Goal: Task Accomplishment & Management: Check status

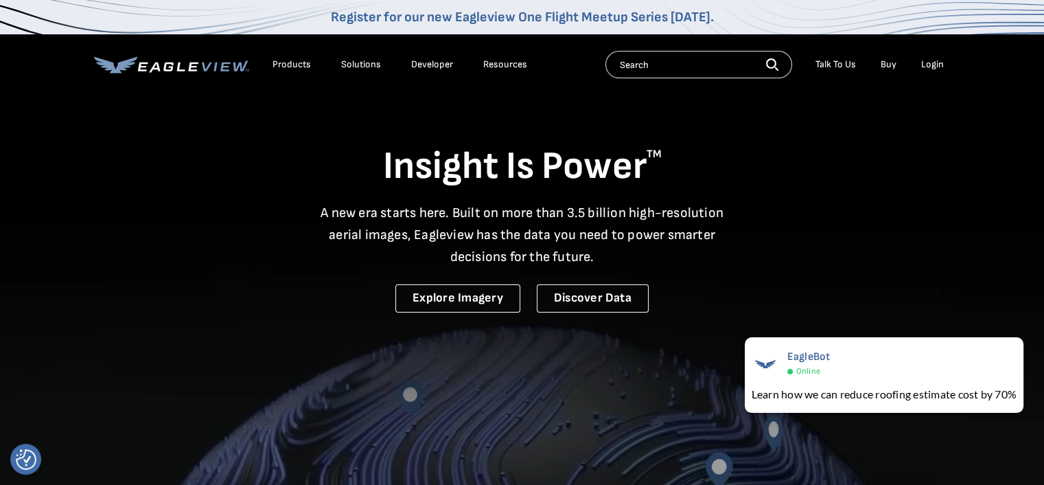
click at [942, 62] on div "Login" at bounding box center [933, 64] width 23 height 12
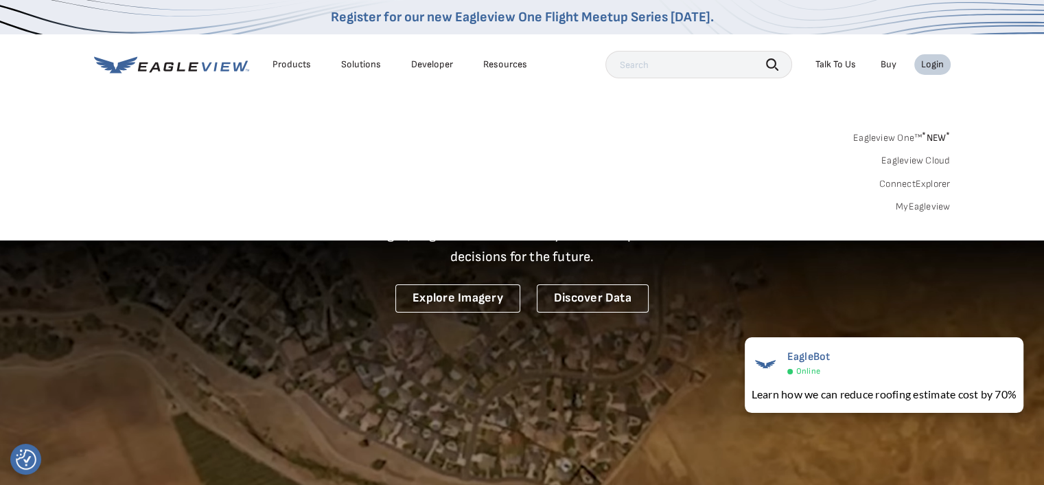
click at [938, 207] on link "MyEagleview" at bounding box center [923, 207] width 55 height 12
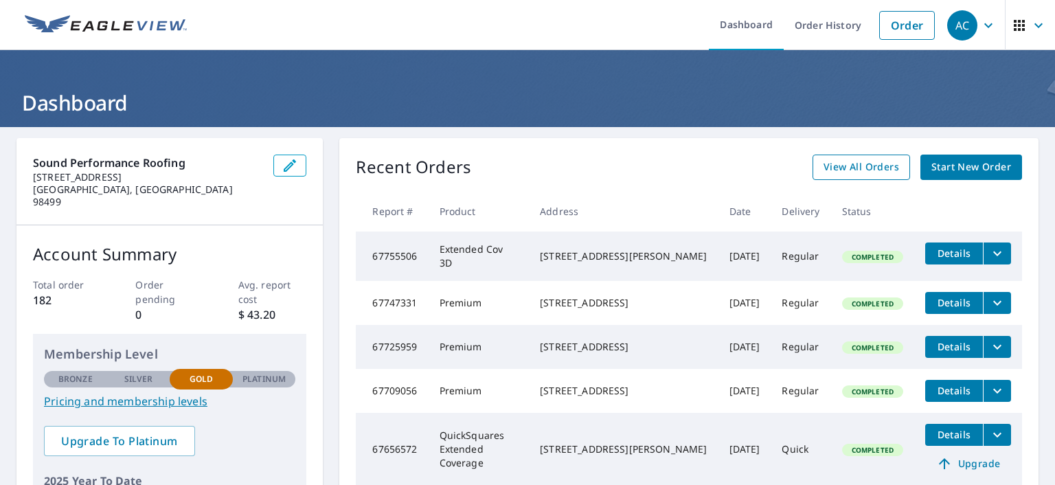
click at [840, 170] on span "View All Orders" at bounding box center [861, 167] width 76 height 17
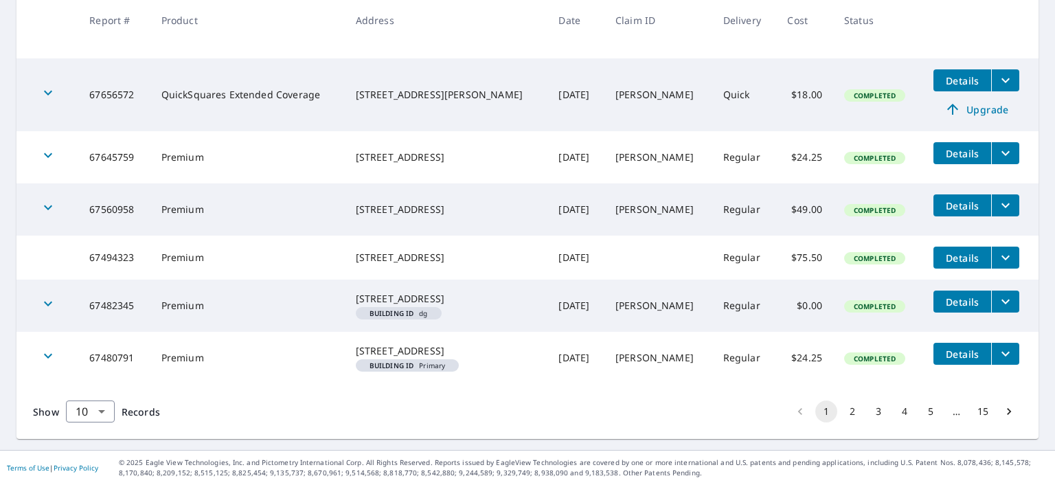
scroll to position [480, 0]
click at [843, 412] on button "2" at bounding box center [852, 411] width 22 height 22
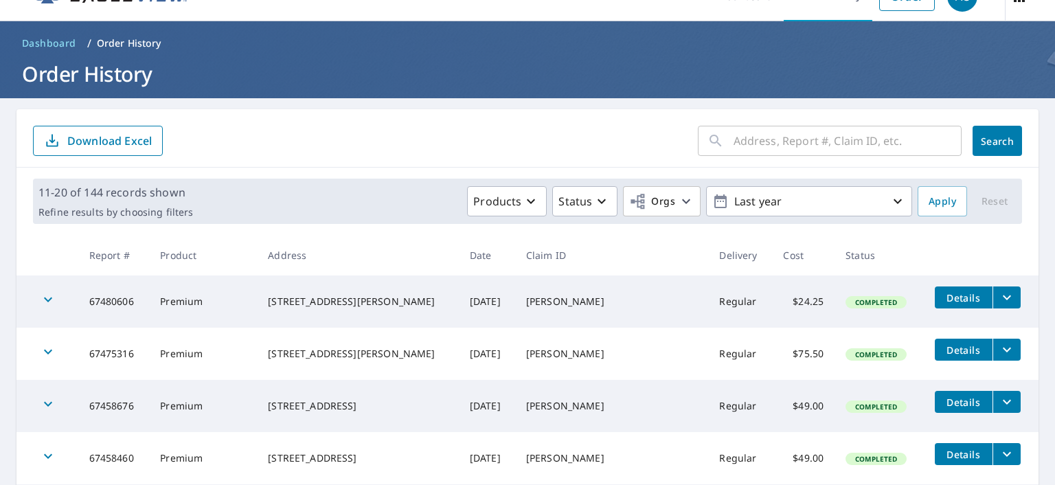
scroll to position [28, 0]
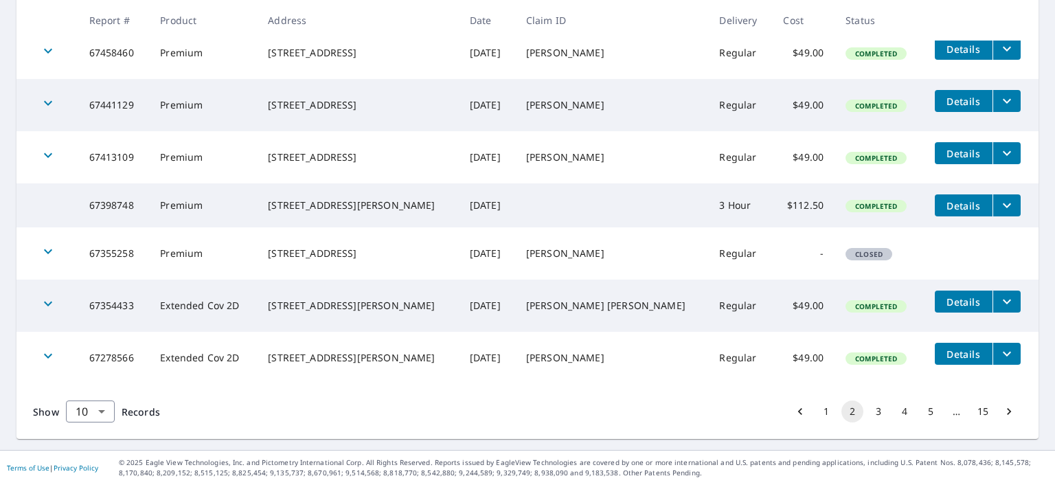
click at [816, 413] on button "1" at bounding box center [826, 411] width 22 height 22
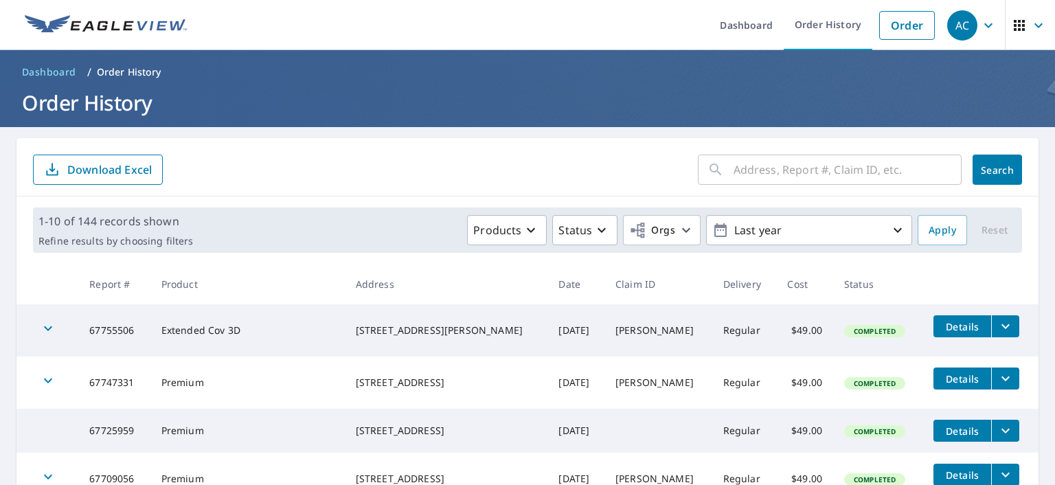
click at [41, 73] on span "Dashboard" at bounding box center [49, 72] width 54 height 14
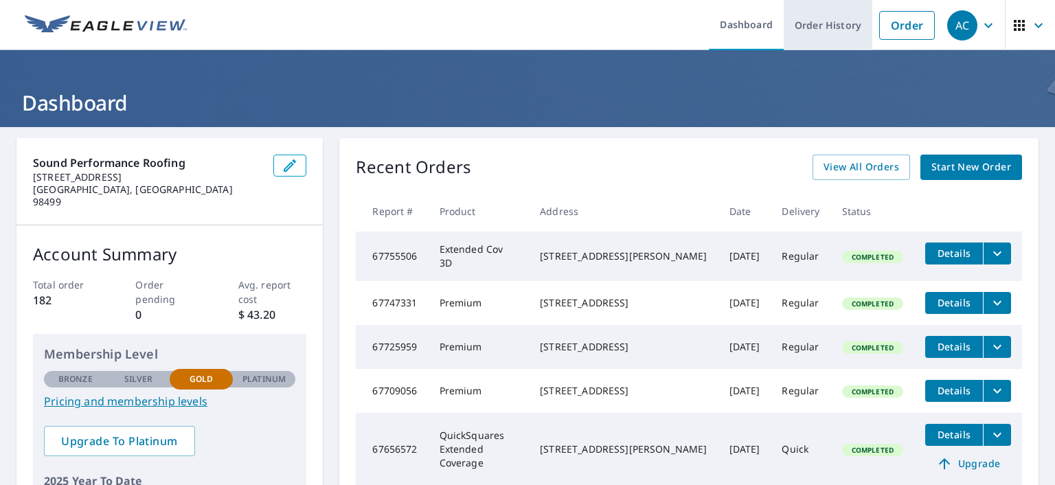
click at [819, 19] on link "Order History" at bounding box center [827, 25] width 89 height 50
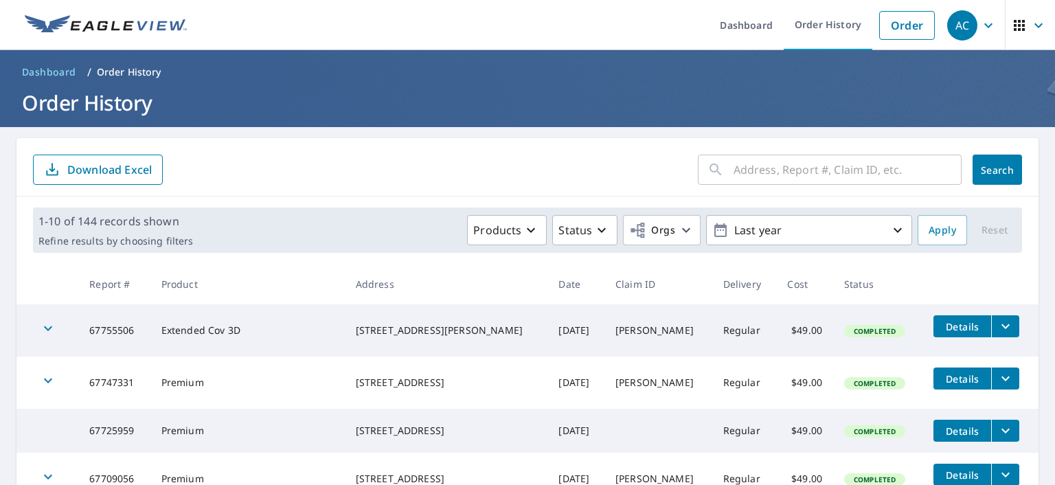
click at [991, 376] on button "filesDropdownBtn-67747331" at bounding box center [1005, 378] width 28 height 22
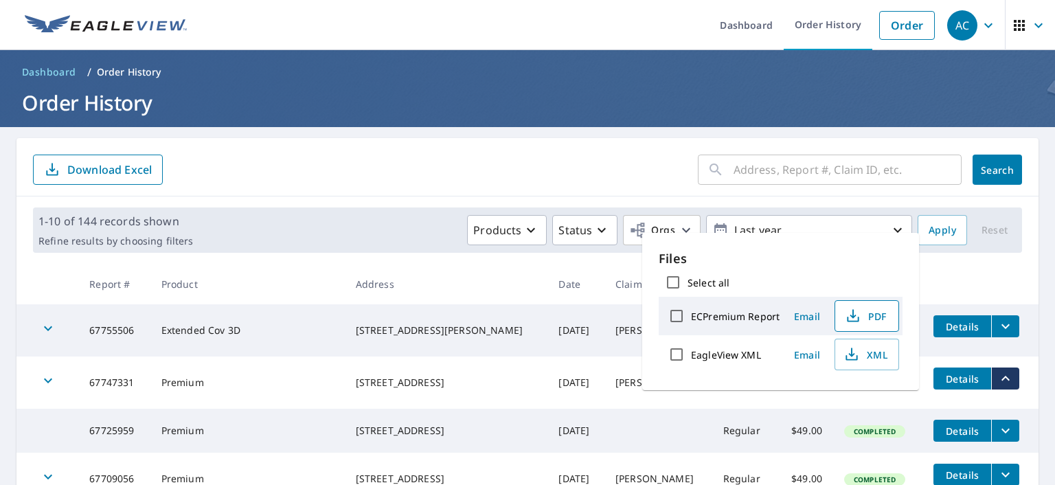
click at [869, 316] on span "PDF" at bounding box center [865, 316] width 44 height 16
click at [639, 440] on td at bounding box center [658, 431] width 108 height 44
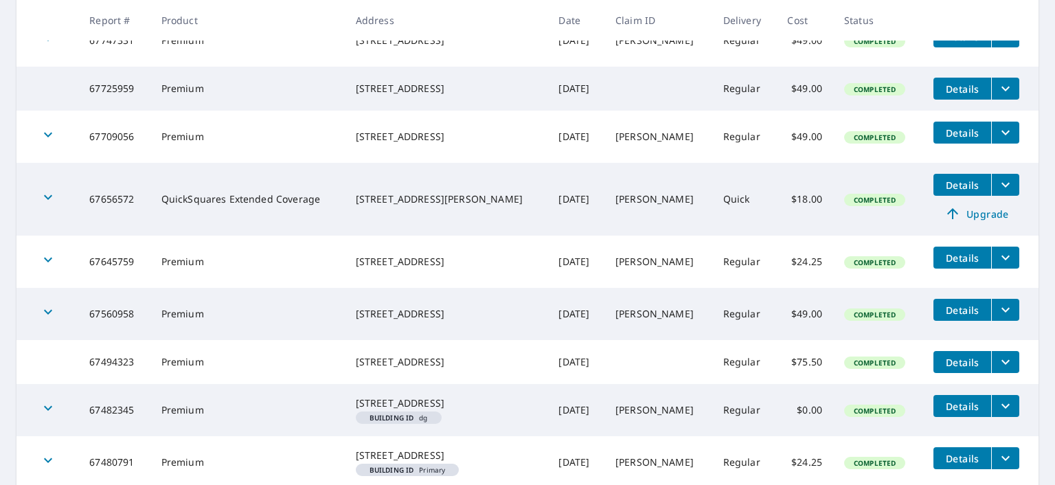
scroll to position [411, 0]
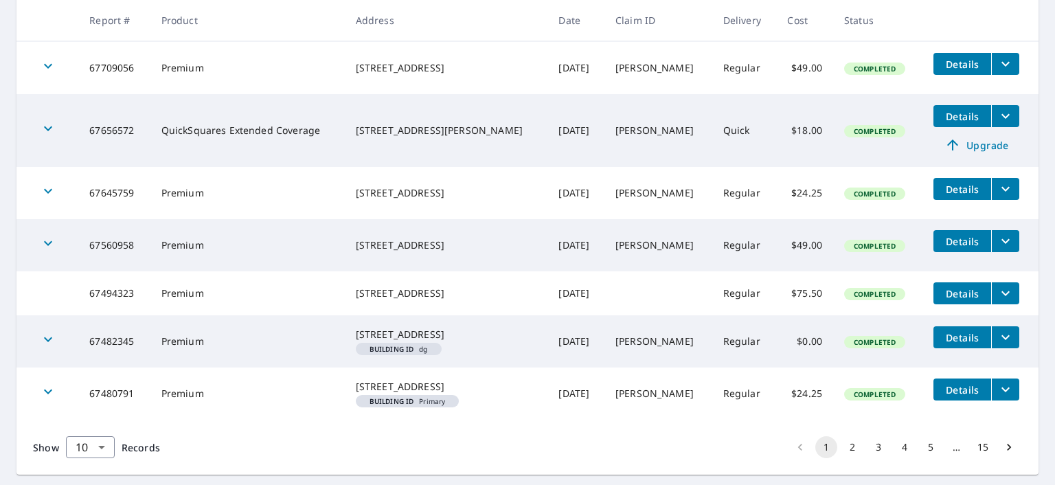
click at [652, 389] on td "[PERSON_NAME]" at bounding box center [658, 393] width 108 height 52
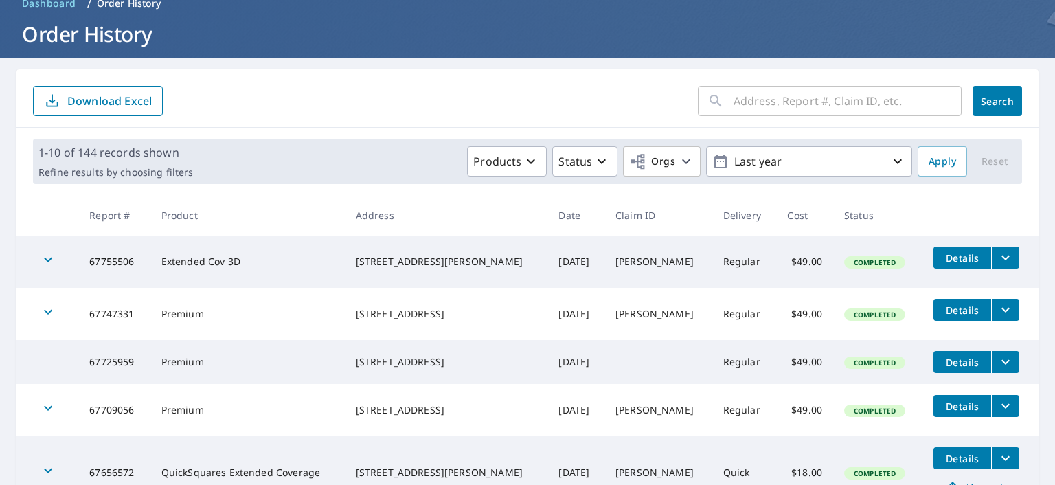
scroll to position [68, 0]
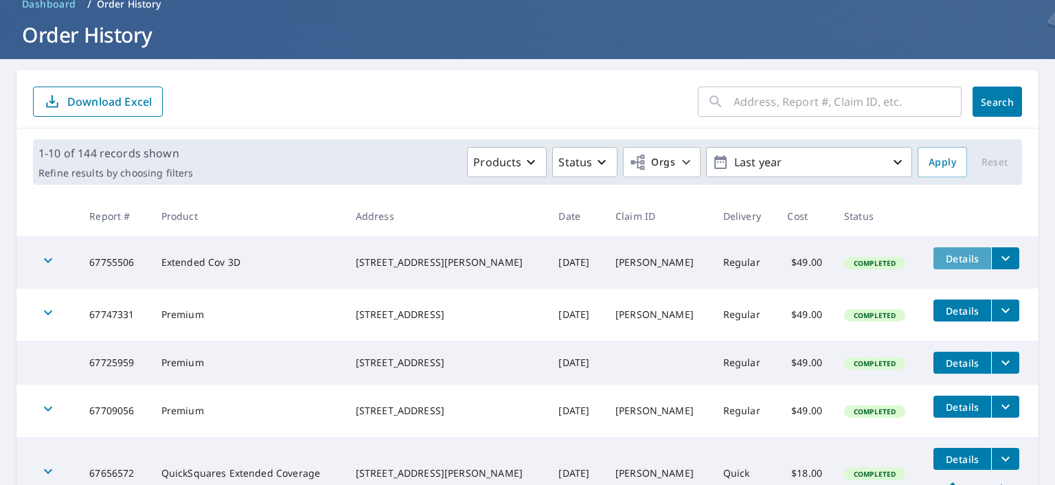
click at [965, 260] on span "Details" at bounding box center [961, 258] width 41 height 13
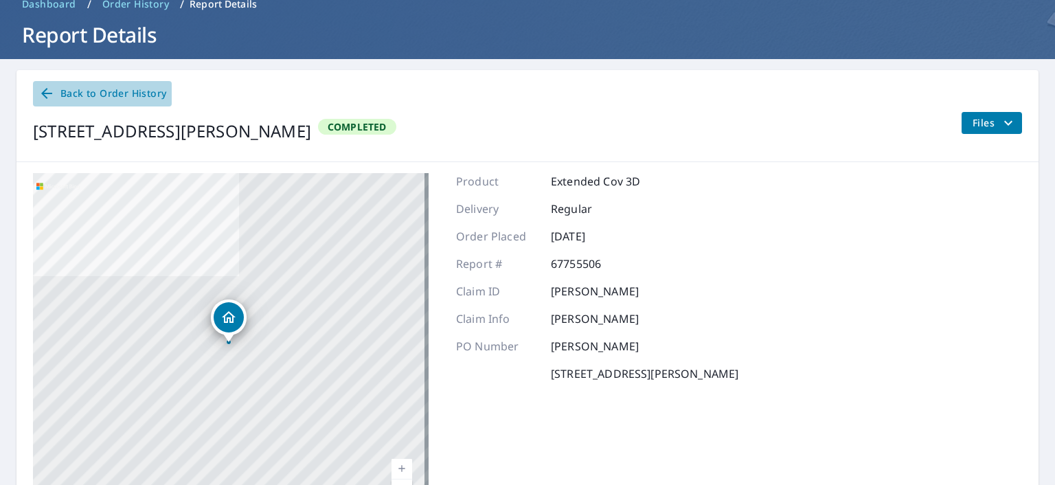
click at [44, 93] on icon at bounding box center [46, 93] width 11 height 11
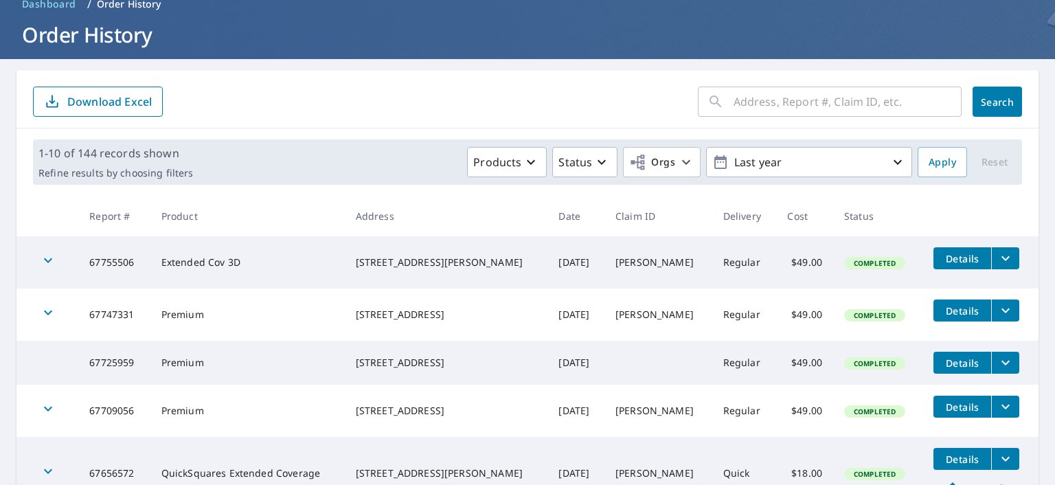
click at [997, 258] on icon "filesDropdownBtn-67755506" at bounding box center [1005, 258] width 16 height 16
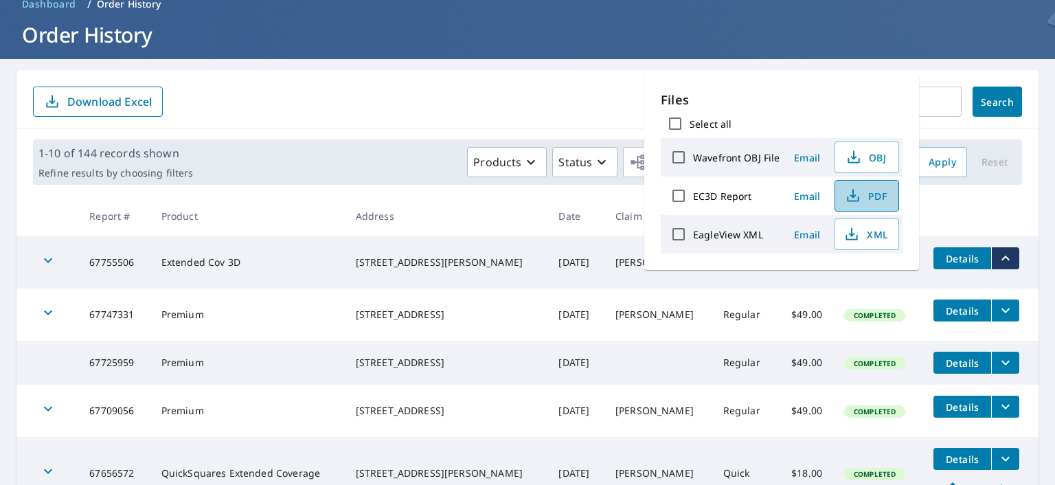
click at [879, 197] on span "PDF" at bounding box center [865, 195] width 44 height 16
